Goal: Task Accomplishment & Management: Manage account settings

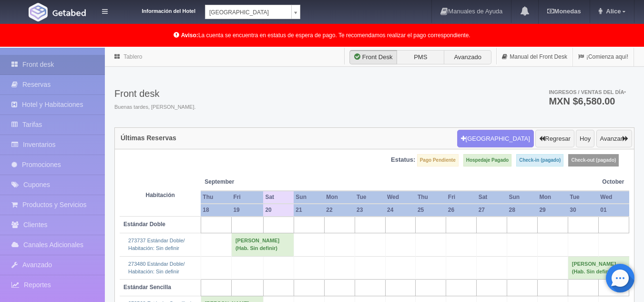
scroll to position [48, 0]
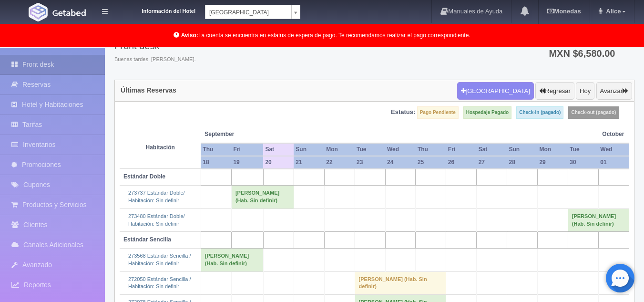
click at [295, 13] on body "Información del Hotel Hotel Plaza Campeche Hotel Plaza Campeche Hotel Plaza Col…" at bounding box center [322, 217] width 644 height 435
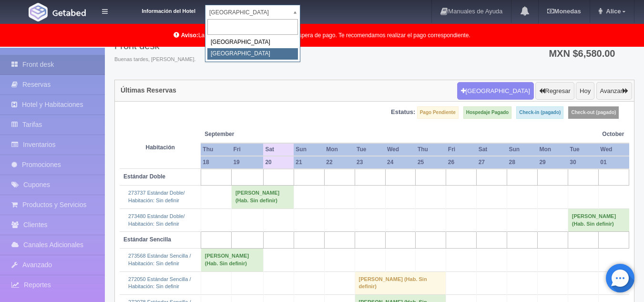
select select "375"
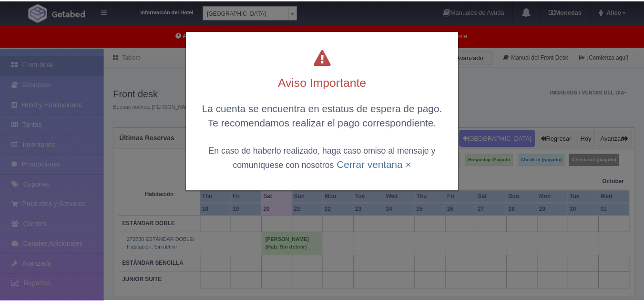
scroll to position [48, 0]
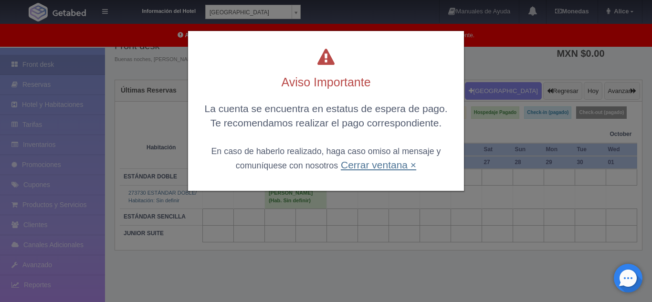
click at [356, 164] on link "Cerrar ventana ×" at bounding box center [378, 164] width 75 height 11
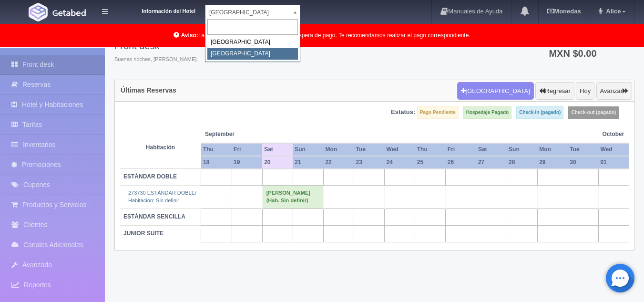
click at [298, 6] on body "Información del Hotel Hotel Plaza Colonial Hotel Plaza Campeche Hotel Plaza Col…" at bounding box center [322, 151] width 644 height 303
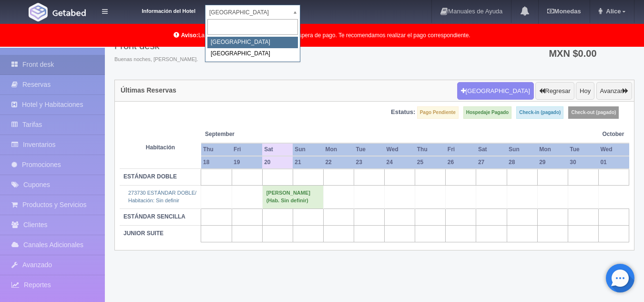
select select "342"
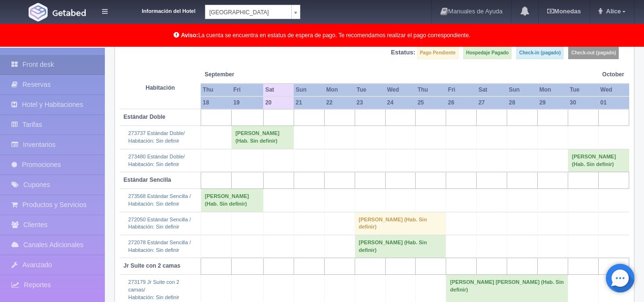
scroll to position [180, 0]
